Goal: Task Accomplishment & Management: Use online tool/utility

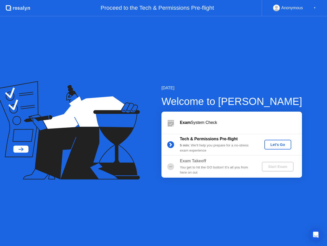
click at [271, 145] on div "Let's Go" at bounding box center [278, 144] width 23 height 4
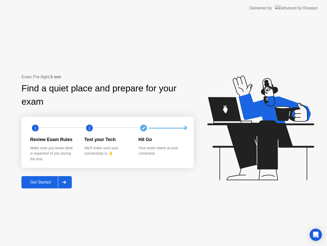
click at [39, 180] on div "Get Started" at bounding box center [40, 182] width 35 height 5
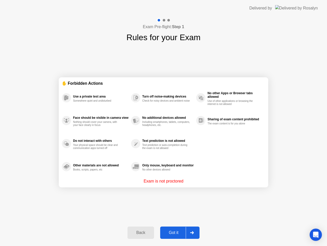
click at [176, 232] on div "Got it" at bounding box center [174, 232] width 24 height 5
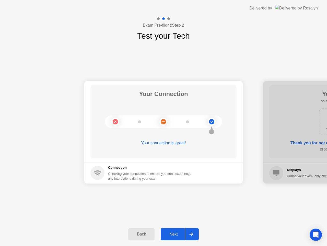
click at [176, 236] on div "Next" at bounding box center [173, 234] width 23 height 5
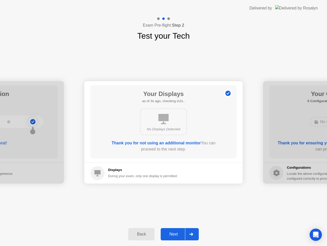
click at [173, 235] on div "Next" at bounding box center [173, 234] width 23 height 5
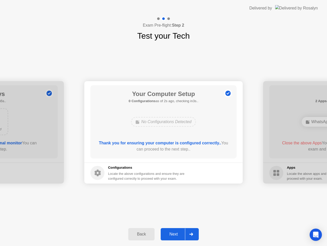
click at [173, 235] on div "Next" at bounding box center [173, 234] width 23 height 5
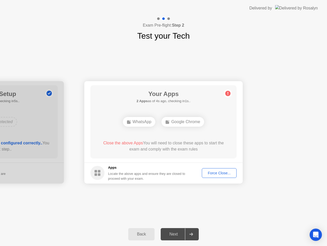
click at [212, 173] on div "Force Close..." at bounding box center [219, 173] width 31 height 4
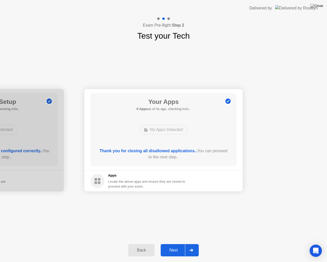
click at [170, 245] on div "Next" at bounding box center [173, 250] width 23 height 5
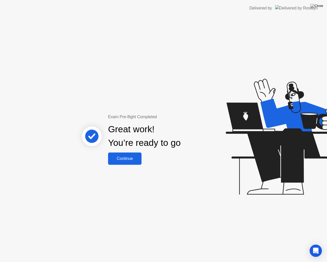
click at [130, 157] on div "Continue" at bounding box center [125, 158] width 30 height 5
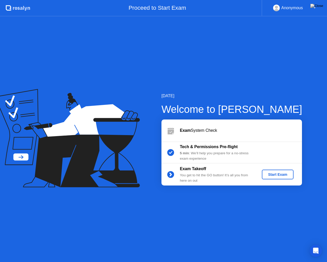
click at [272, 175] on div "Start Exam" at bounding box center [277, 174] width 27 height 4
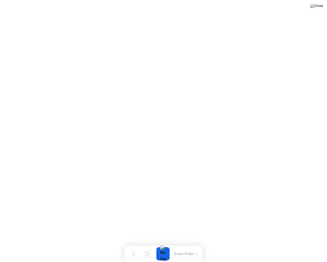
click at [317, 9] on button at bounding box center [316, 6] width 15 height 7
